Goal: Task Accomplishment & Management: Use online tool/utility

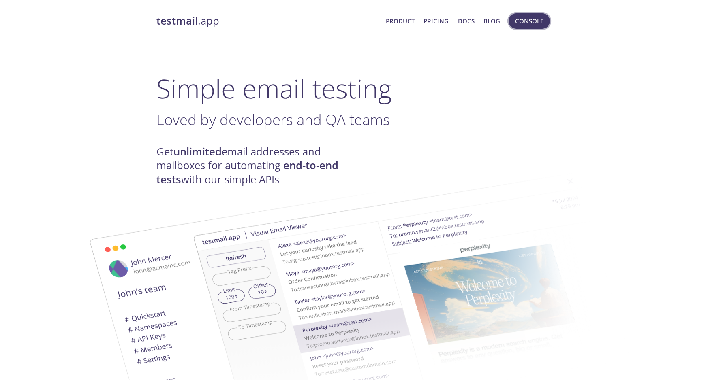
click at [535, 19] on span "Console" at bounding box center [529, 21] width 28 height 11
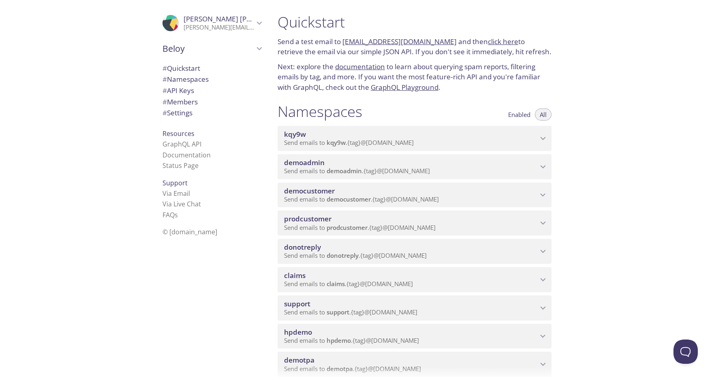
drag, startPoint x: 320, startPoint y: 198, endPoint x: 326, endPoint y: 198, distance: 6.1
click at [320, 198] on span "Send emails to democustomer . {tag} @[DOMAIN_NAME]" at bounding box center [361, 199] width 155 height 8
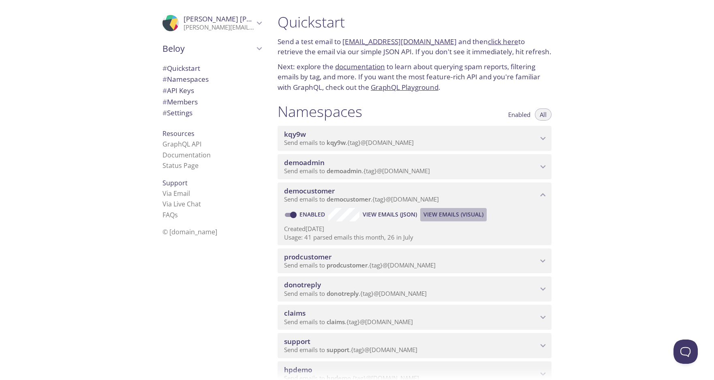
click at [453, 216] on span "View Emails (Visual)" at bounding box center [453, 215] width 60 height 10
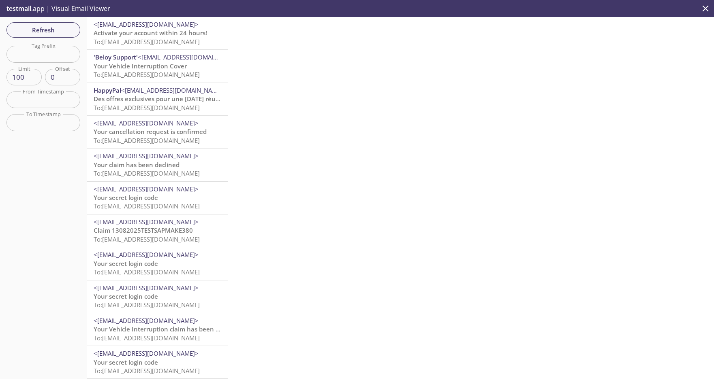
click at [138, 34] on span "Activate your account within 24 hours!" at bounding box center [150, 33] width 113 height 8
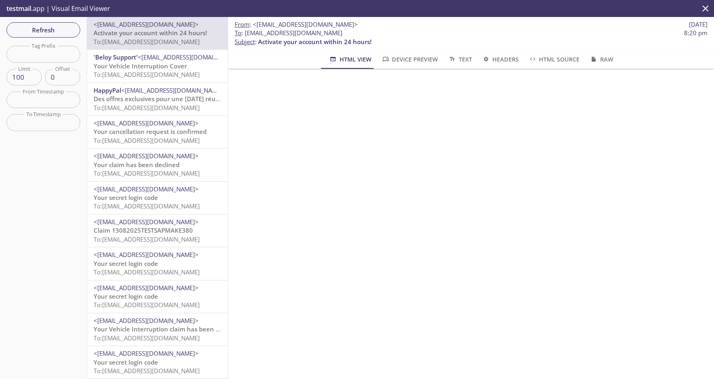
click at [140, 30] on span "Activate your account within 24 hours!" at bounding box center [150, 33] width 113 height 8
drag, startPoint x: 244, startPoint y: 31, endPoint x: 402, endPoint y: 33, distance: 157.6
click at [342, 33] on span "To : [EMAIL_ADDRESS][DOMAIN_NAME]" at bounding box center [289, 33] width 108 height 9
copy span "[EMAIL_ADDRESS][DOMAIN_NAME]"
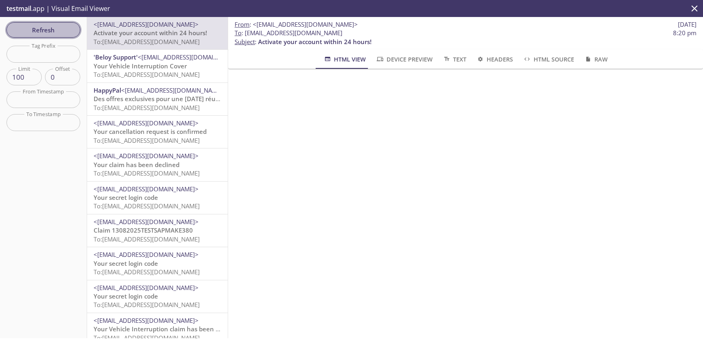
click at [49, 28] on span "Refresh" at bounding box center [43, 30] width 61 height 11
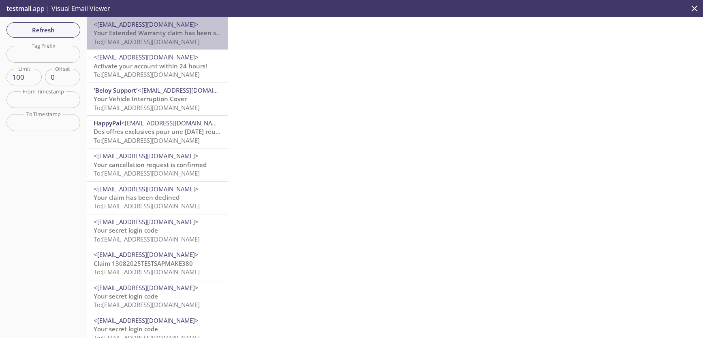
click at [169, 38] on span "To: [EMAIL_ADDRESS][DOMAIN_NAME]" at bounding box center [147, 42] width 106 height 8
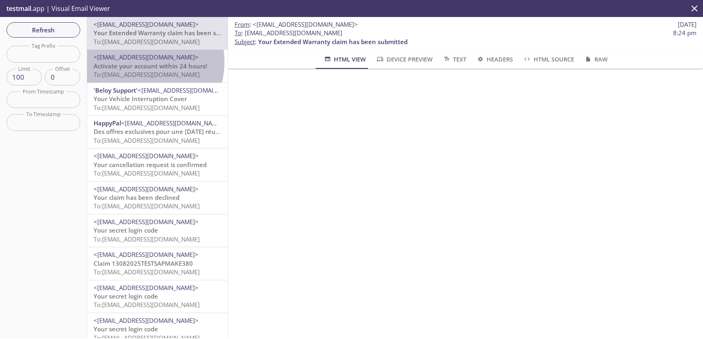
click at [138, 62] on span "Activate your account within 24 hours!" at bounding box center [150, 66] width 113 height 8
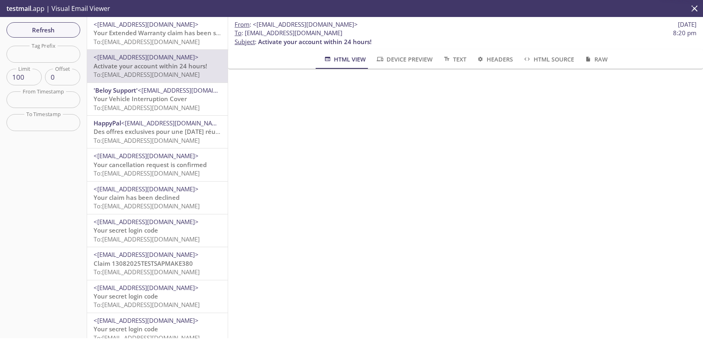
click at [145, 32] on span "Your Extended Warranty claim has been submitted" at bounding box center [168, 33] width 149 height 8
